Goal: Task Accomplishment & Management: Manage account settings

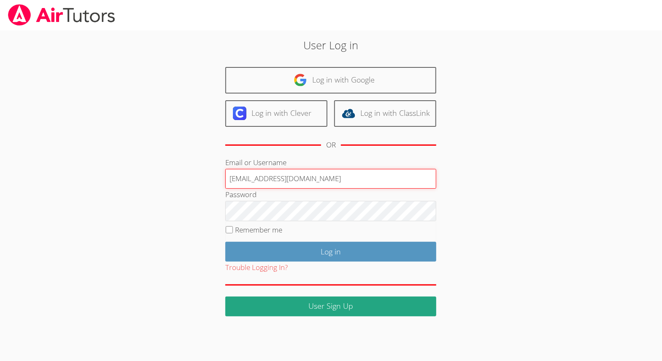
type input "[EMAIL_ADDRESS][DOMAIN_NAME]"
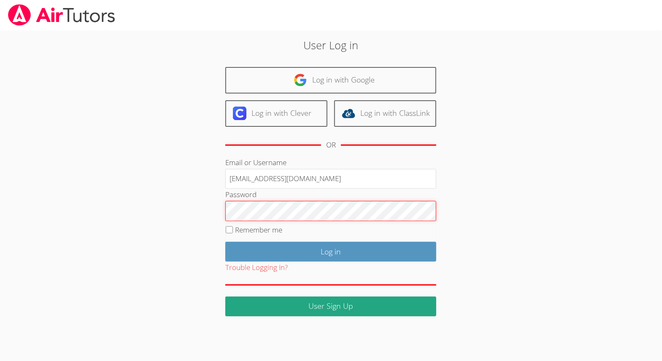
click at [331, 251] on input "Log in" at bounding box center [330, 252] width 211 height 20
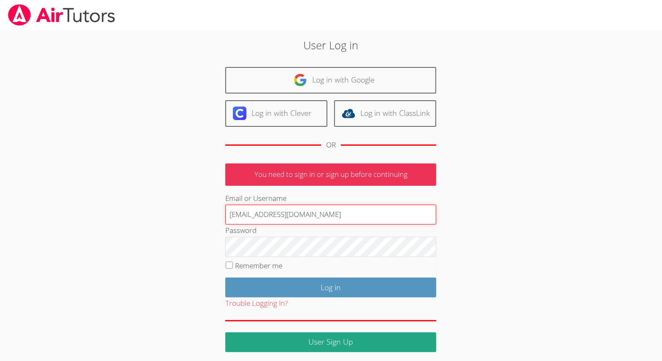
type input "[EMAIL_ADDRESS][DOMAIN_NAME]"
click at [229, 266] on input "Remember me" at bounding box center [229, 265] width 7 height 7
checkbox input "true"
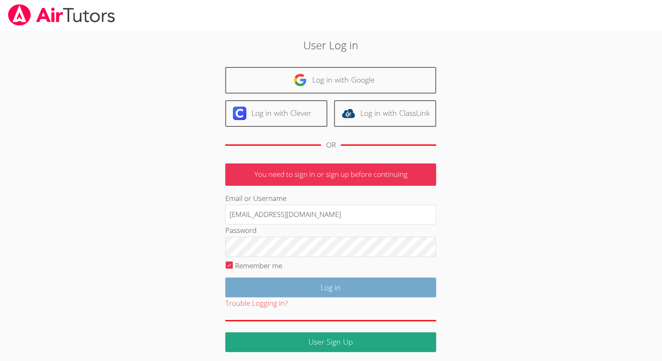
click at [274, 284] on input "Log in" at bounding box center [330, 288] width 211 height 20
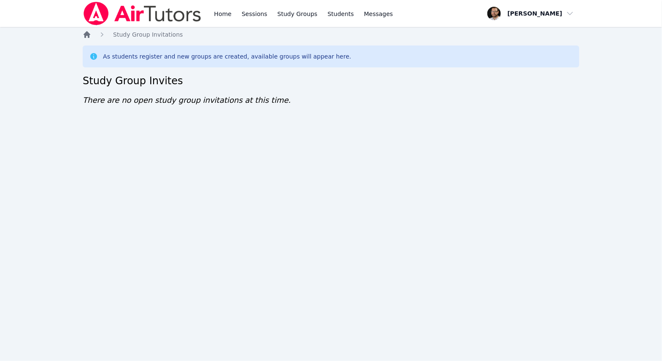
click at [88, 37] on icon "Breadcrumb" at bounding box center [87, 34] width 7 height 7
